Goal: Task Accomplishment & Management: Manage account settings

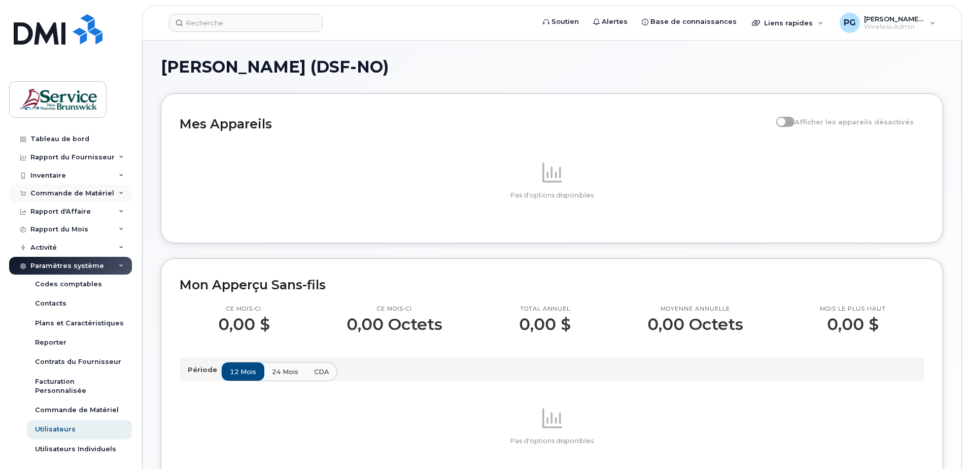
click at [95, 199] on div "Commande de Matériel" at bounding box center [70, 193] width 123 height 18
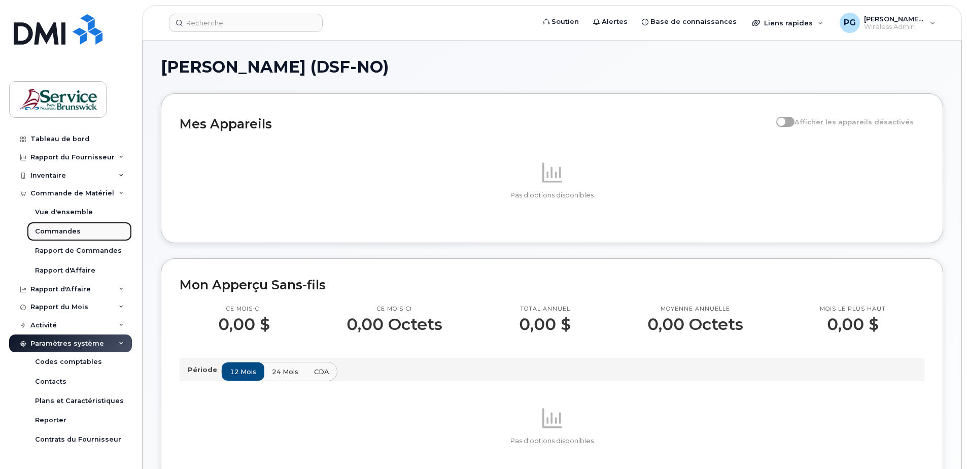
click at [80, 229] on link "Commandes" at bounding box center [79, 231] width 105 height 19
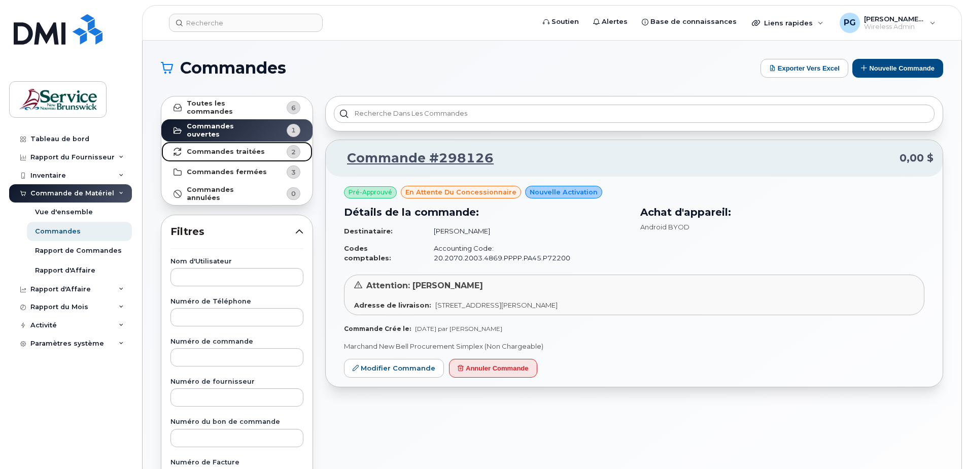
click at [225, 148] on strong "Commandes traitées" at bounding box center [226, 152] width 78 height 8
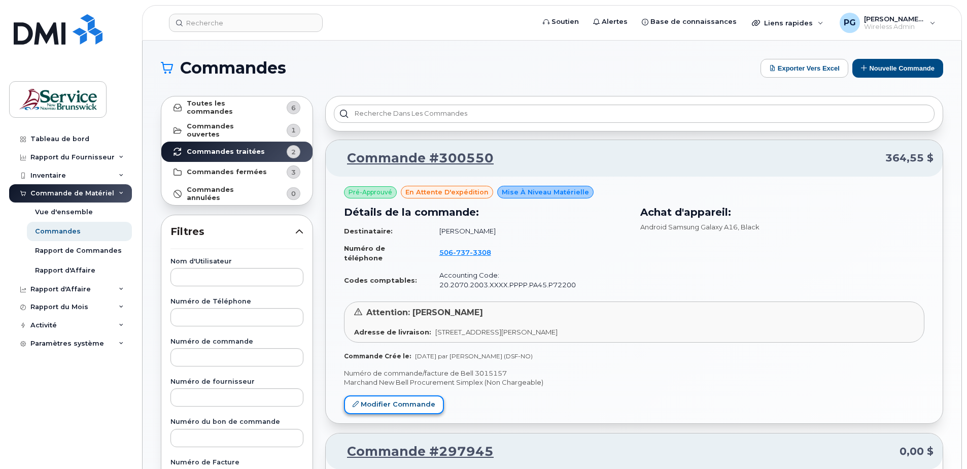
click at [402, 399] on link "Modifier Commande" at bounding box center [394, 404] width 100 height 19
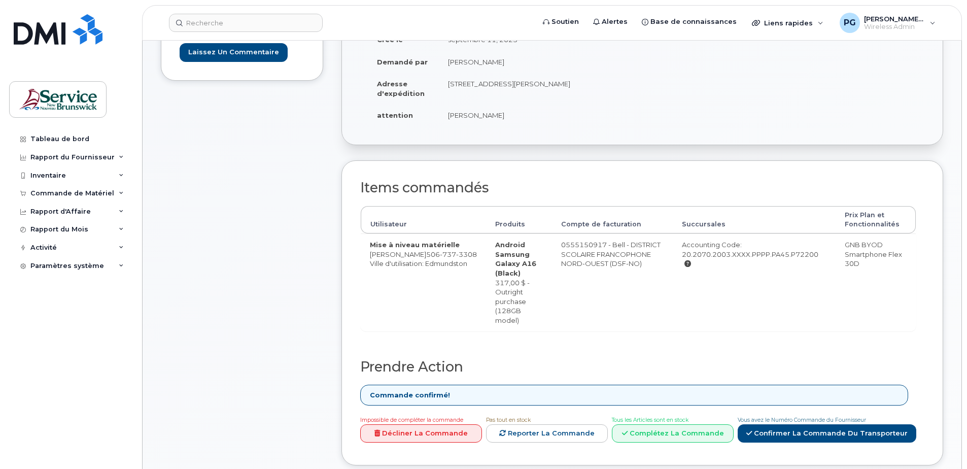
scroll to position [203, 0]
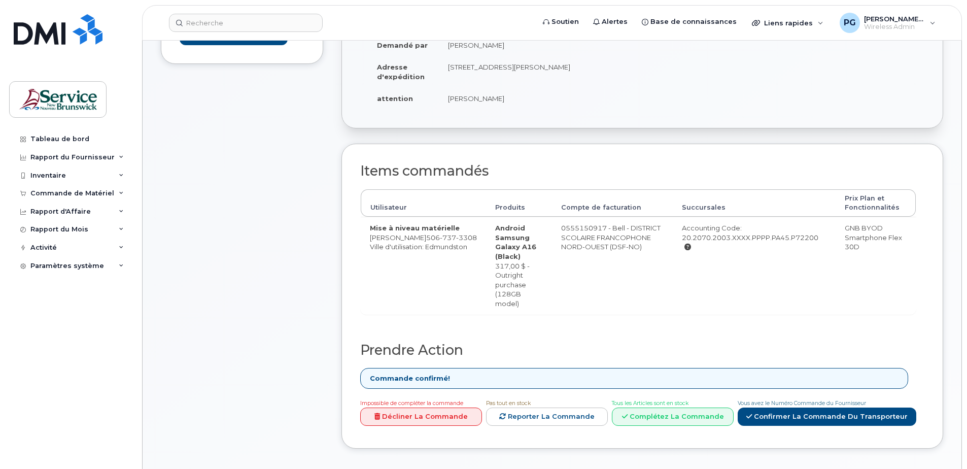
click at [445, 407] on link "Décliner la Commande" at bounding box center [421, 416] width 122 height 19
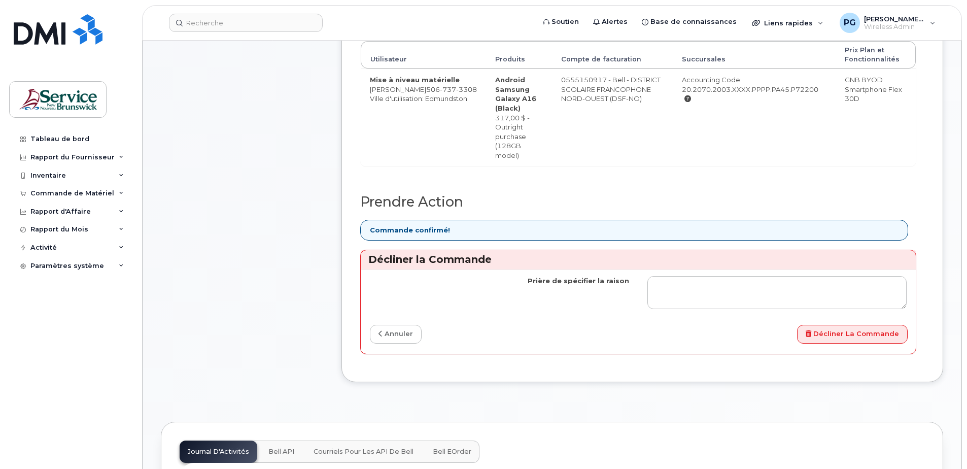
scroll to position [355, 0]
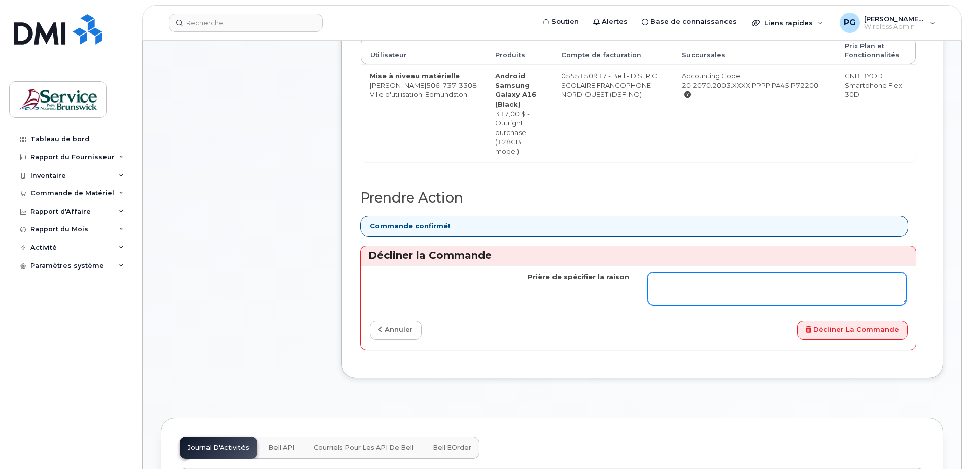
click at [668, 272] on textarea "Prière de spécifier la raison" at bounding box center [776, 288] width 259 height 33
type textarea "trouver un autre cellulaire en main"
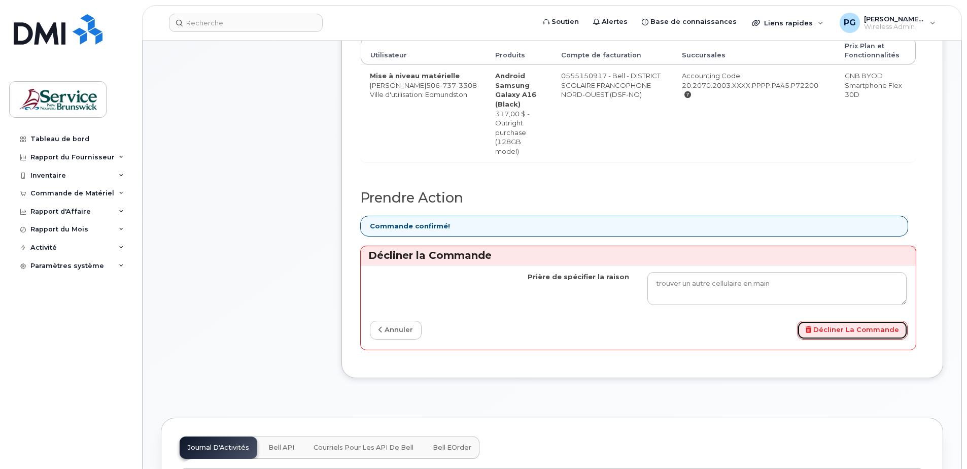
click at [849, 321] on button "Décliner la Commande" at bounding box center [852, 330] width 111 height 19
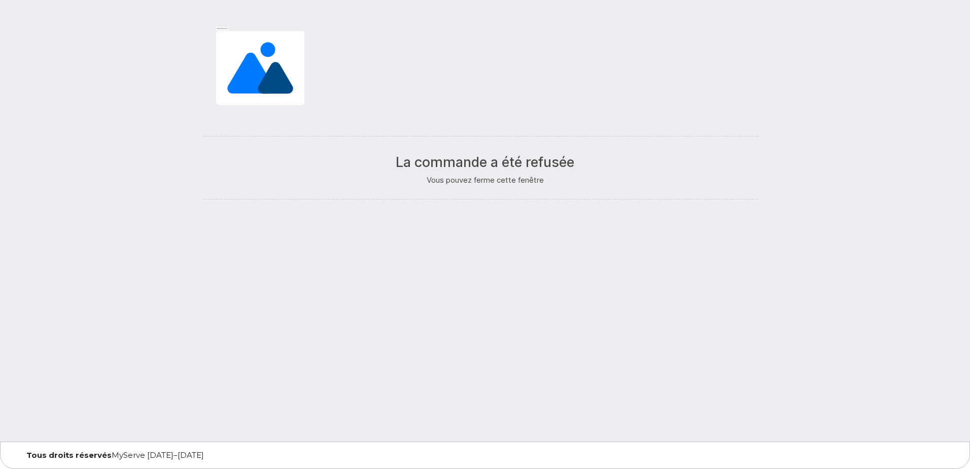
drag, startPoint x: 478, startPoint y: 144, endPoint x: 484, endPoint y: 144, distance: 6.1
click at [479, 144] on div at bounding box center [484, 136] width 563 height 19
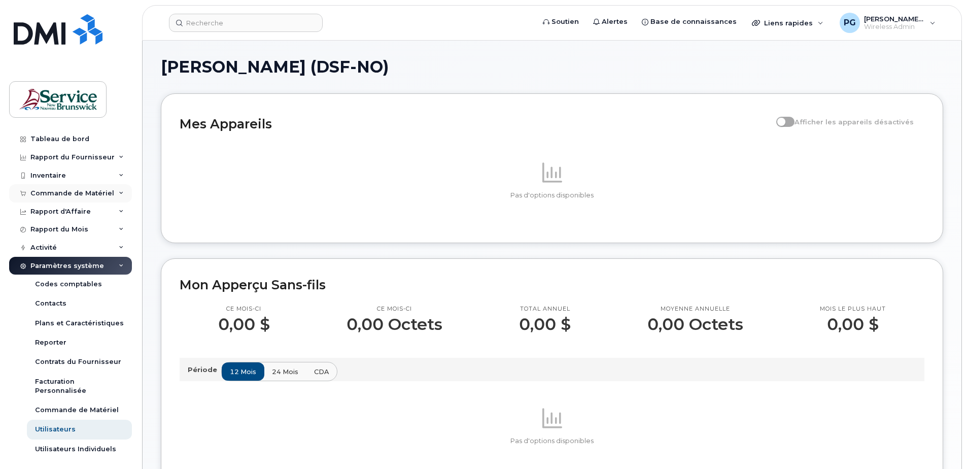
click at [97, 193] on div "Commande de Matériel" at bounding box center [72, 193] width 84 height 8
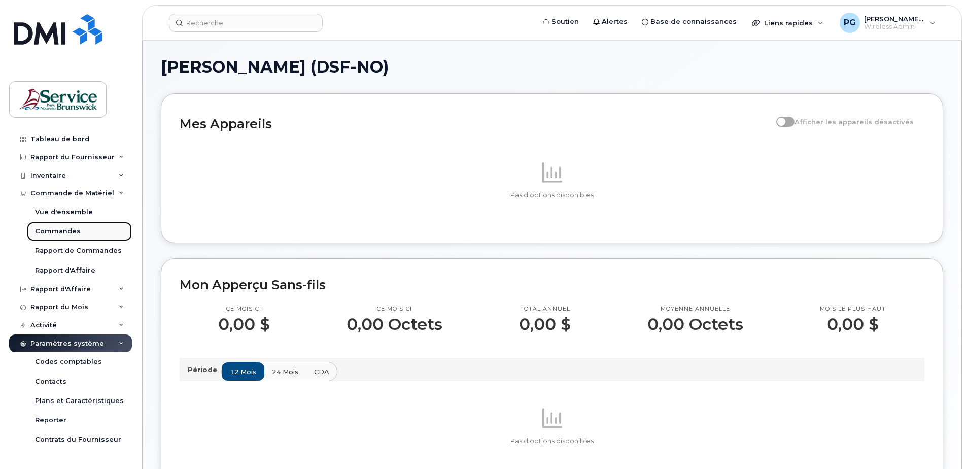
click at [74, 230] on div "Commandes" at bounding box center [58, 231] width 46 height 9
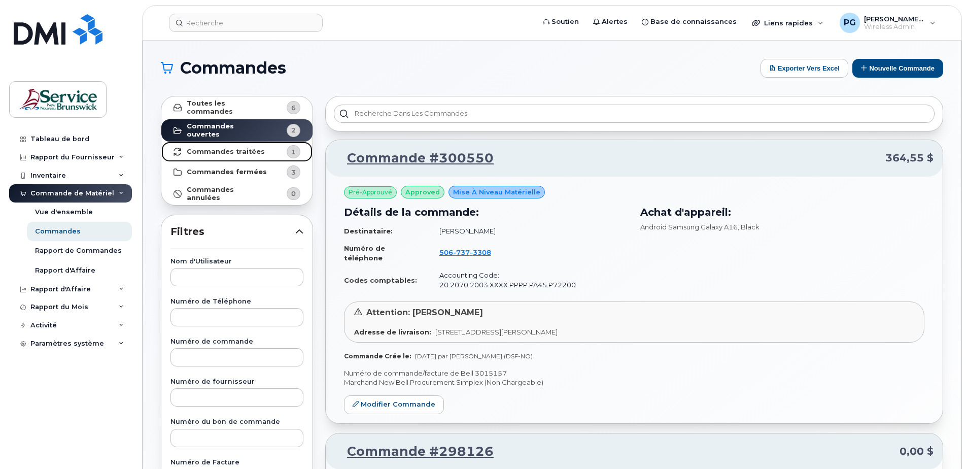
click at [236, 148] on strong "Commandes traitées" at bounding box center [226, 152] width 78 height 8
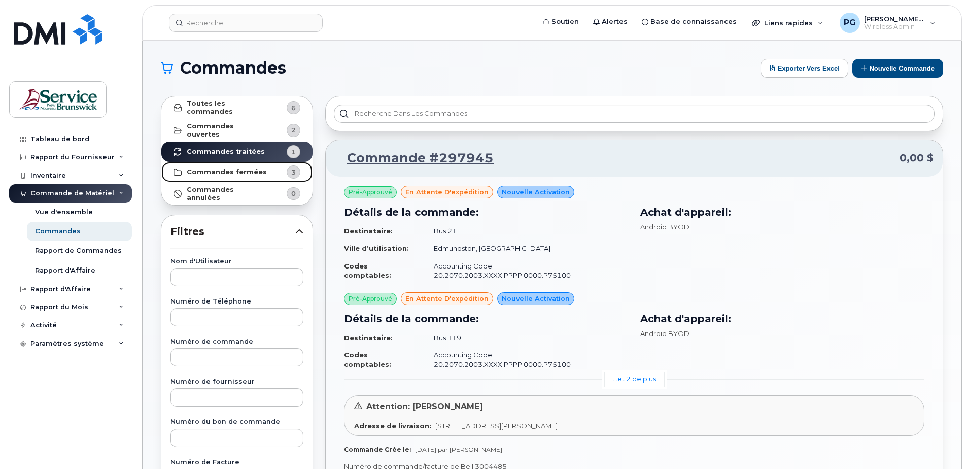
click at [273, 168] on span "3" at bounding box center [285, 171] width 30 height 13
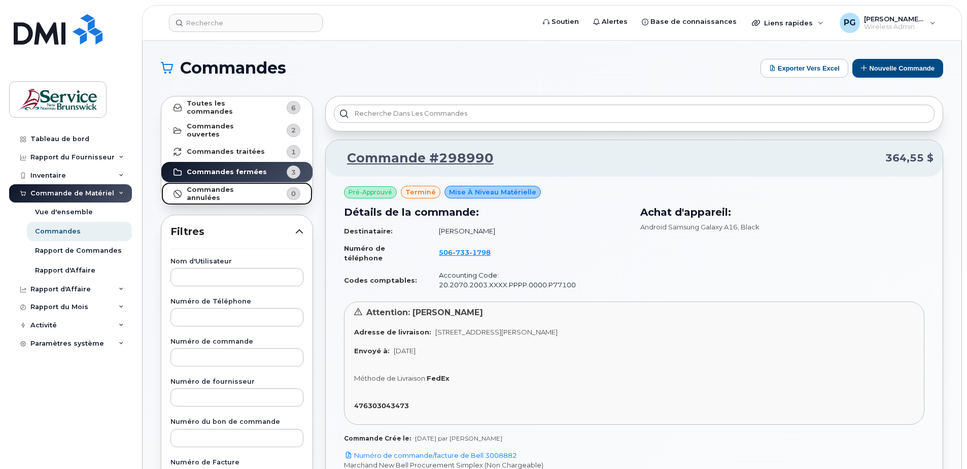
click at [242, 186] on strong "Commandes annulées" at bounding box center [227, 194] width 81 height 16
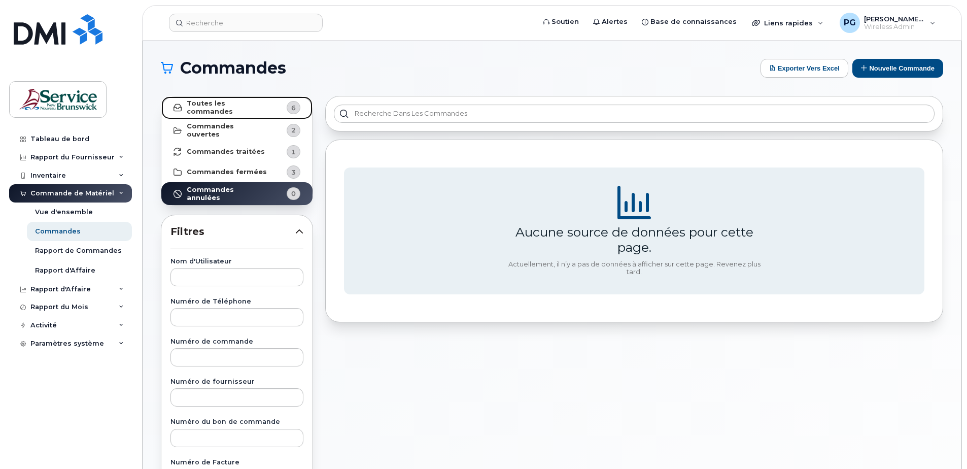
click at [243, 108] on strong "Toutes les commandes" at bounding box center [227, 107] width 81 height 16
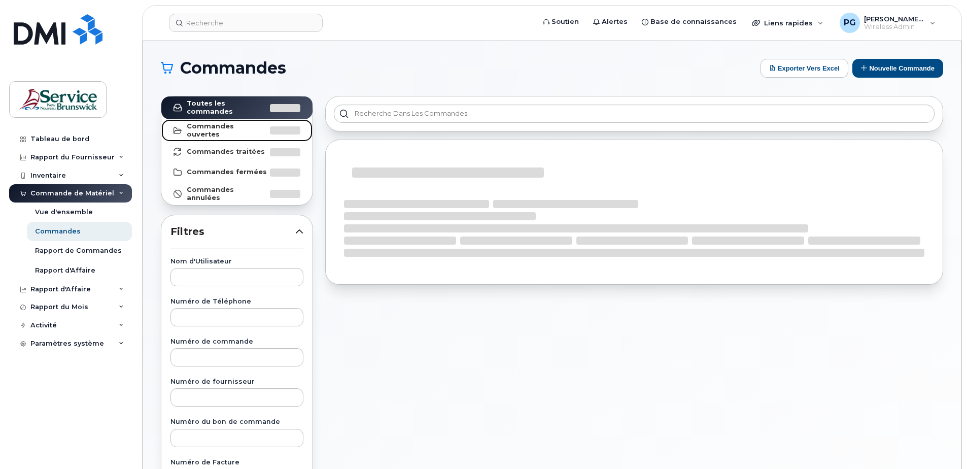
click at [246, 125] on strong "Commandes ouvertes" at bounding box center [227, 130] width 81 height 16
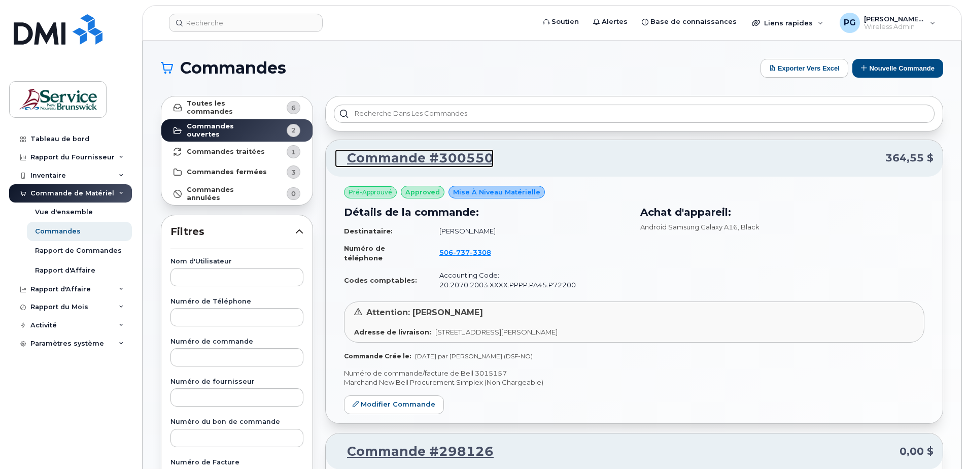
drag, startPoint x: 441, startPoint y: 153, endPoint x: 169, endPoint y: 117, distance: 274.8
click at [441, 153] on link "Commande #300550" at bounding box center [414, 158] width 159 height 18
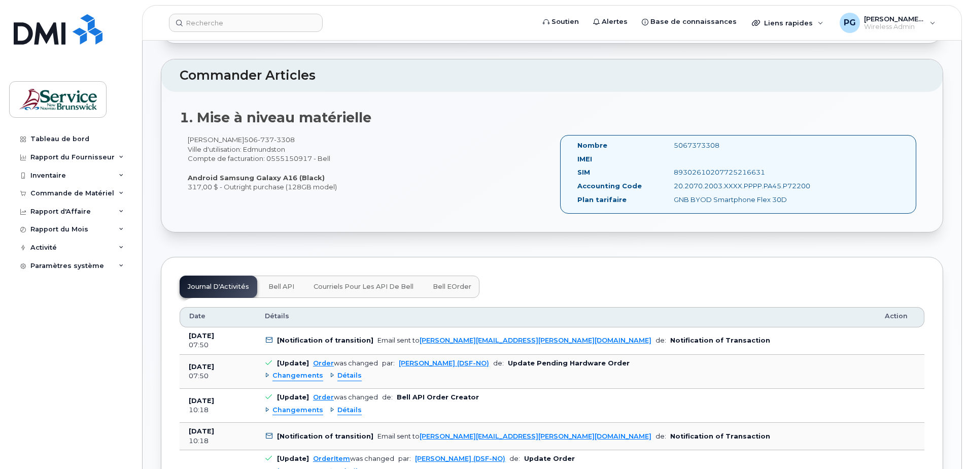
scroll to position [254, 0]
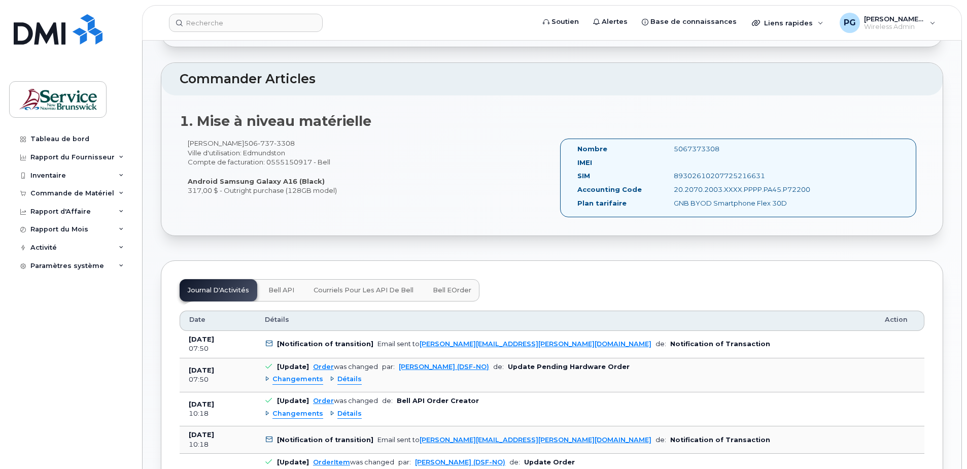
click at [330, 377] on div "Détails" at bounding box center [346, 379] width 32 height 10
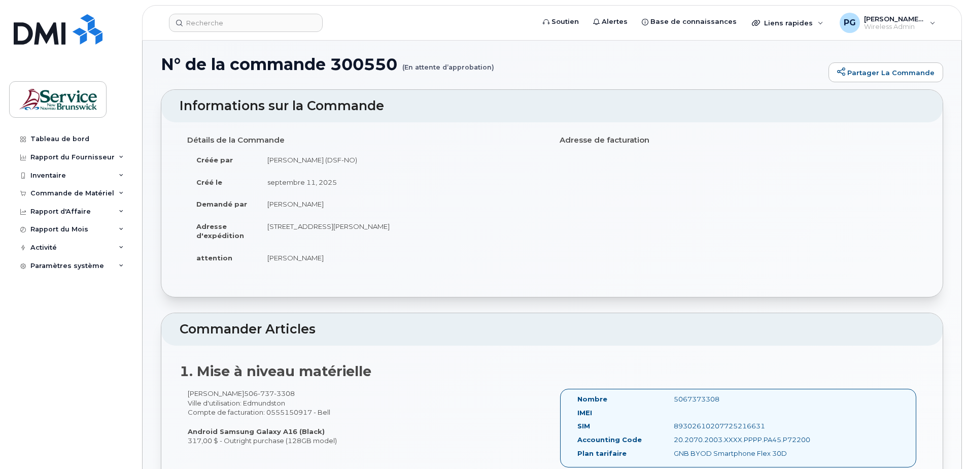
scroll to position [0, 0]
